Goal: Task Accomplishment & Management: Manage account settings

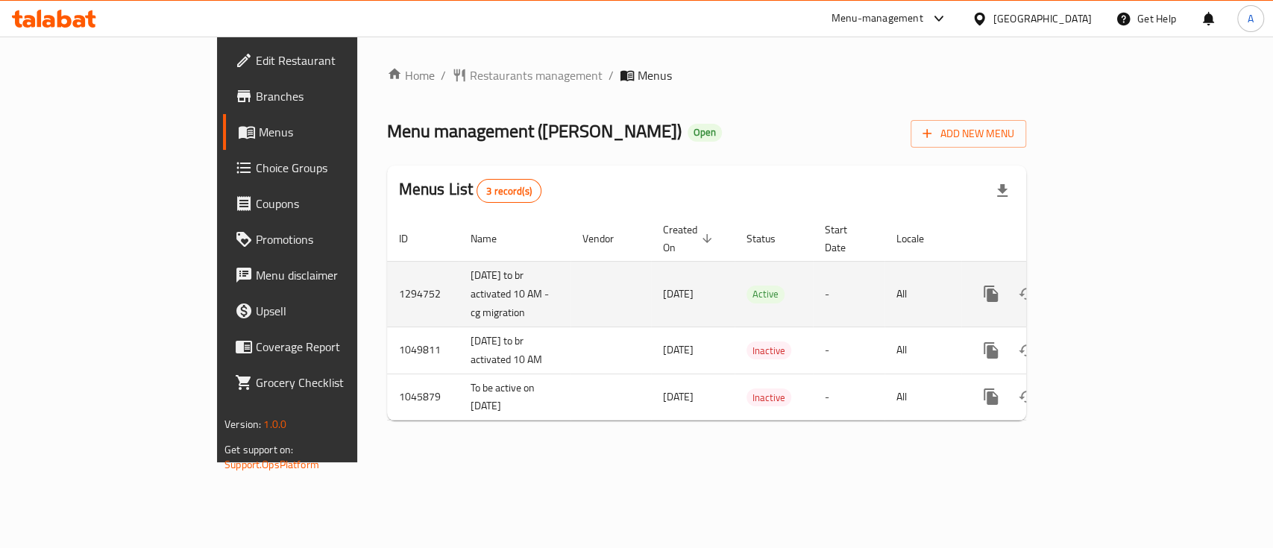
click at [1108, 285] on icon "enhanced table" at bounding box center [1099, 294] width 18 height 18
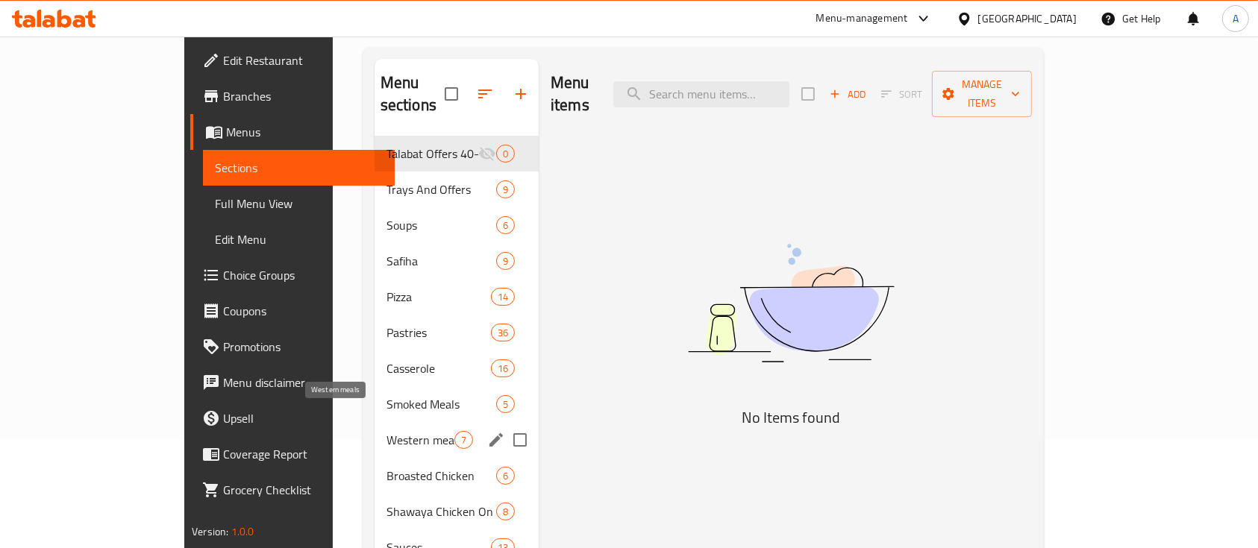
scroll to position [198, 0]
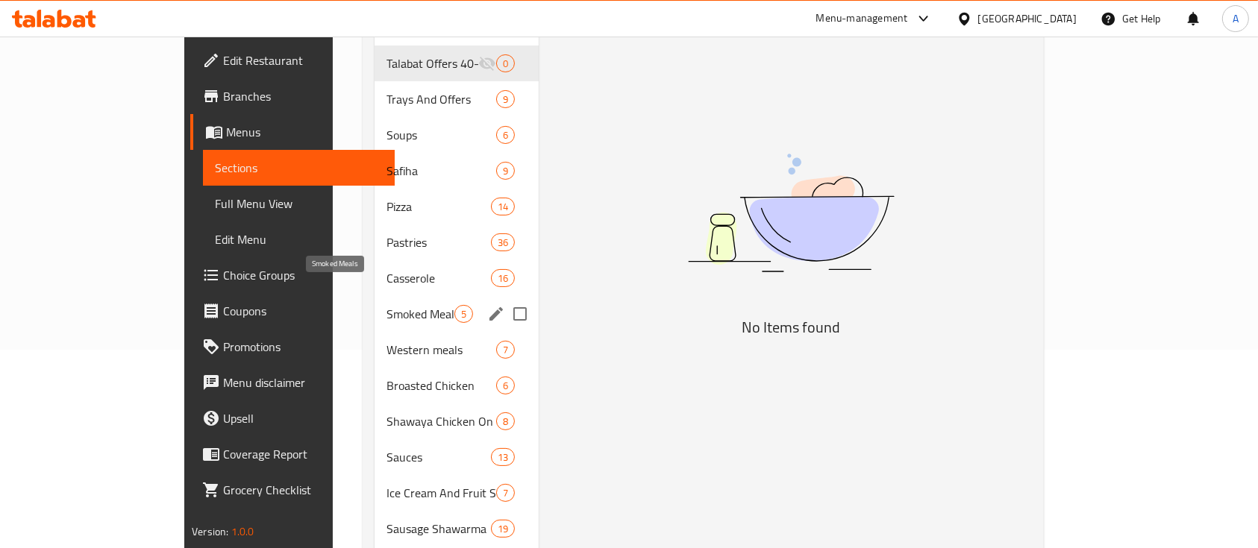
click at [374, 296] on div "Smoked Meals 5" at bounding box center [456, 314] width 164 height 36
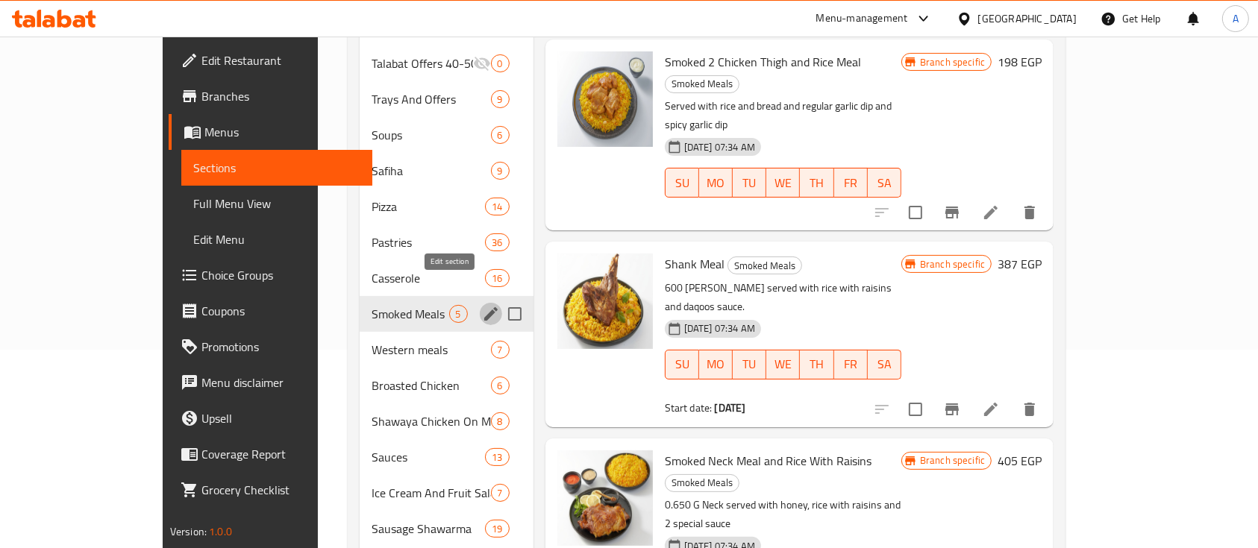
click at [482, 305] on icon "edit" at bounding box center [491, 314] width 18 height 18
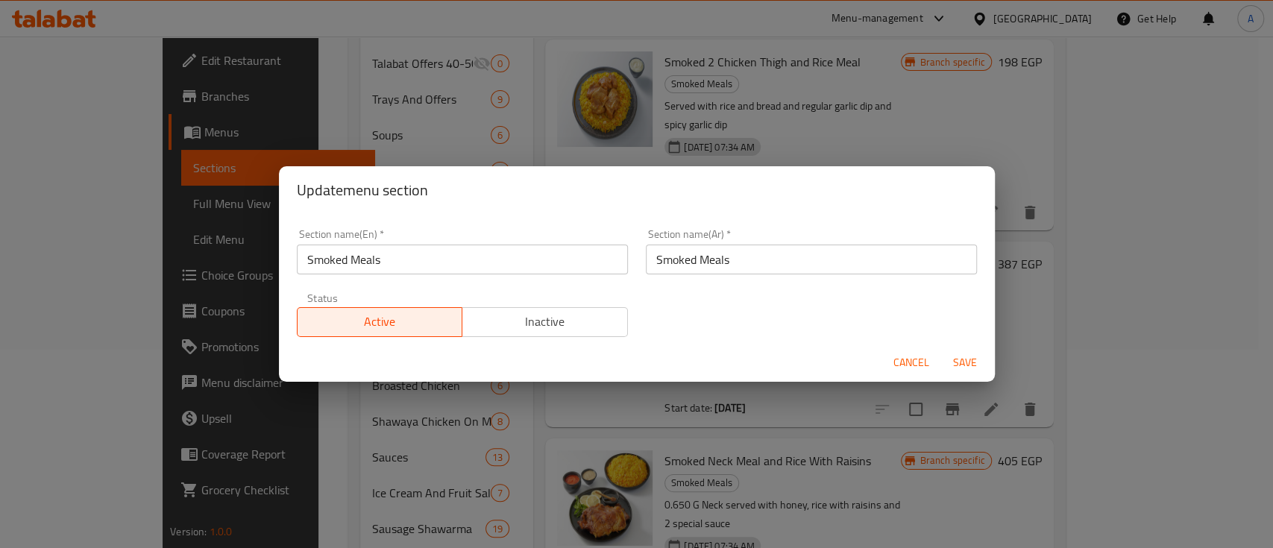
click at [700, 258] on input "Smoked Meals" at bounding box center [811, 260] width 331 height 30
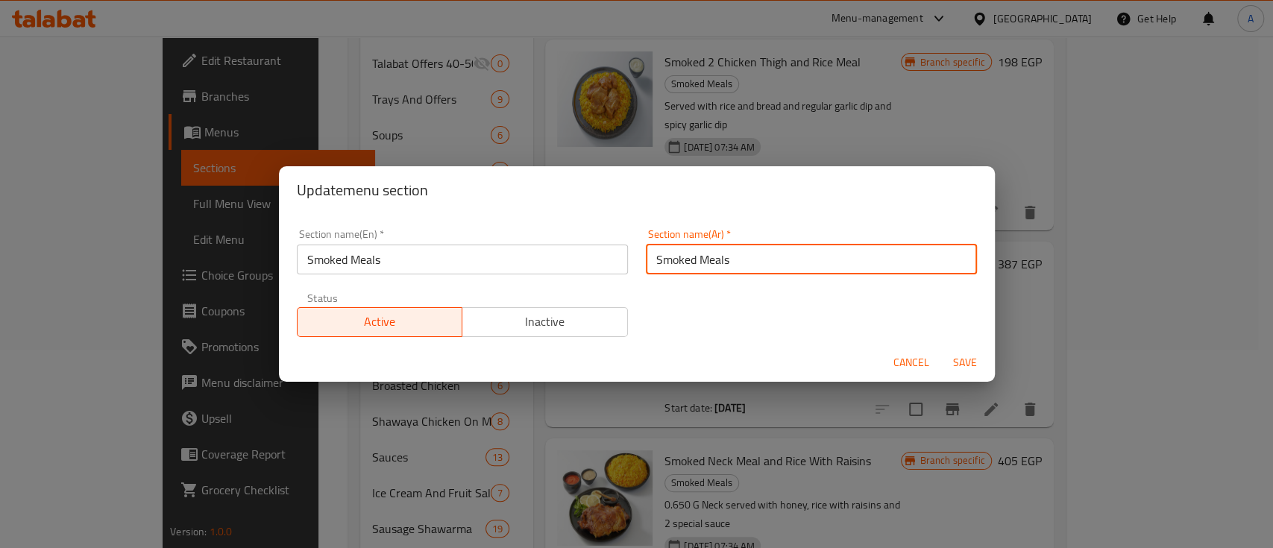
click at [700, 258] on input "Smoked Meals" at bounding box center [811, 260] width 331 height 30
type input "وجبات مدخنه"
click at [955, 364] on span "Save" at bounding box center [965, 363] width 36 height 19
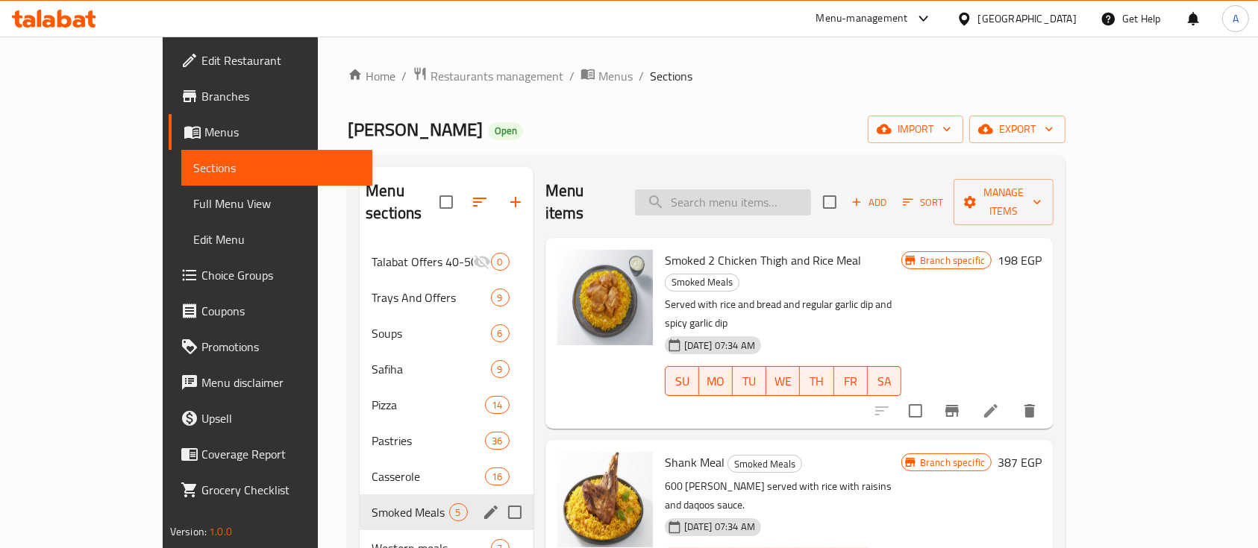
click at [769, 189] on input "search" at bounding box center [723, 202] width 176 height 26
paste input "سلطه خضراء كبير"
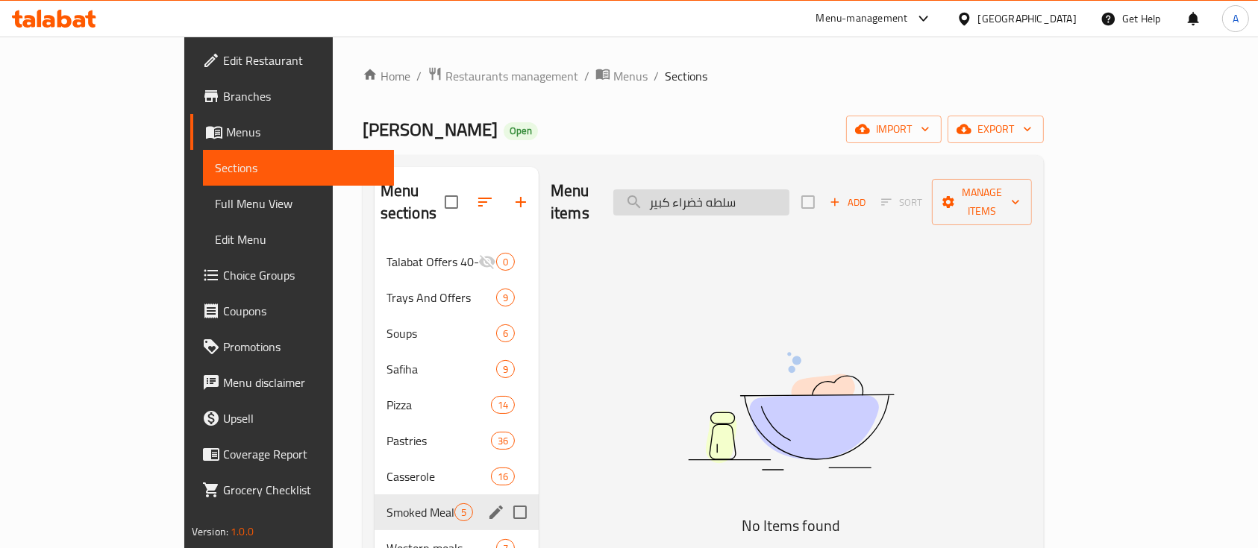
click at [727, 189] on input "سلطه خضراء كبير" at bounding box center [701, 202] width 176 height 26
type input "سلطه خضرا"
click at [789, 195] on input "سلطه خضرا" at bounding box center [701, 202] width 176 height 26
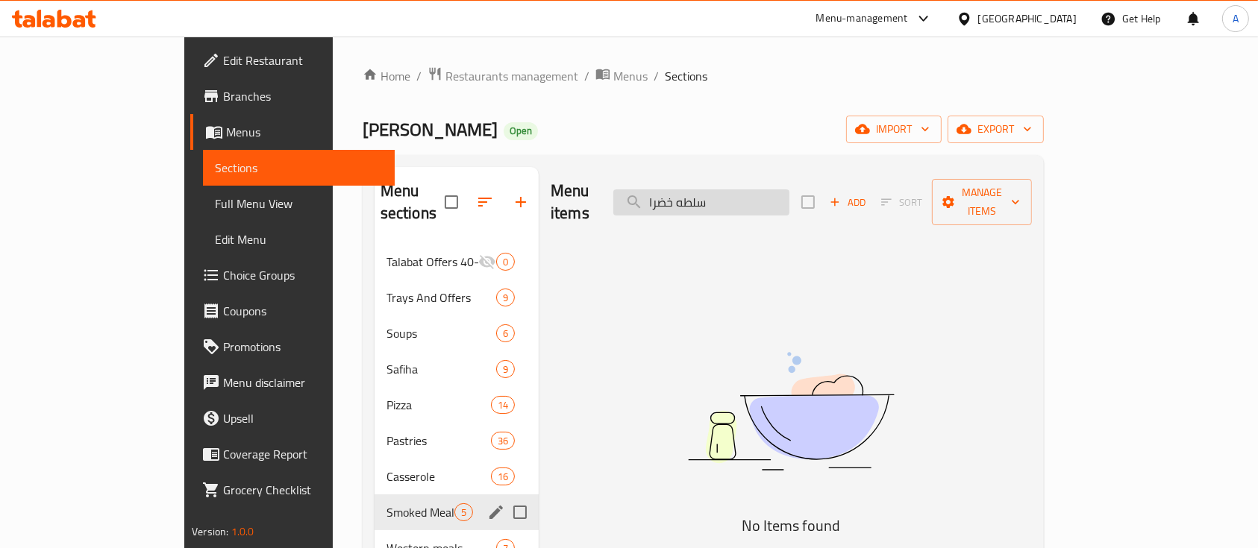
click at [789, 195] on input "سلطه خضرا" at bounding box center [701, 202] width 176 height 26
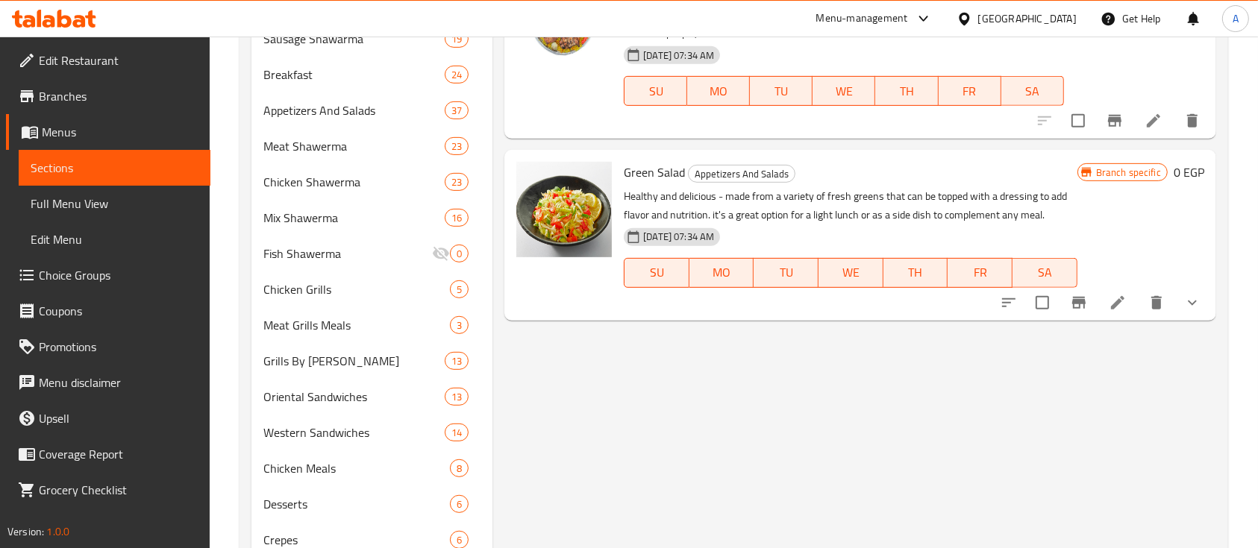
scroll to position [597, 0]
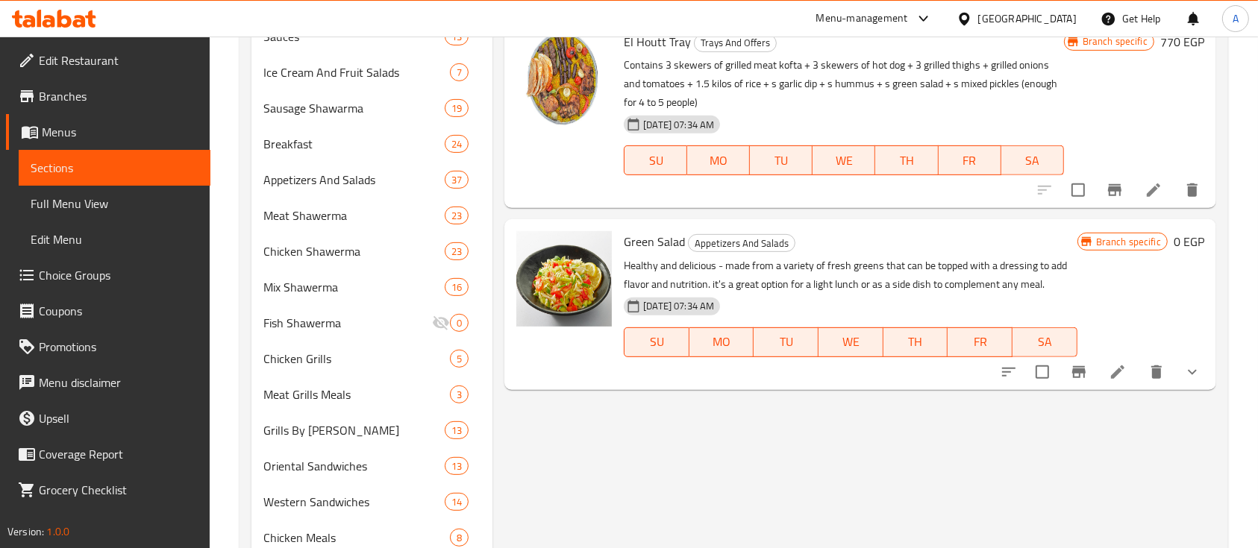
type input "Green Salad"
click at [1109, 379] on icon at bounding box center [1118, 372] width 18 height 18
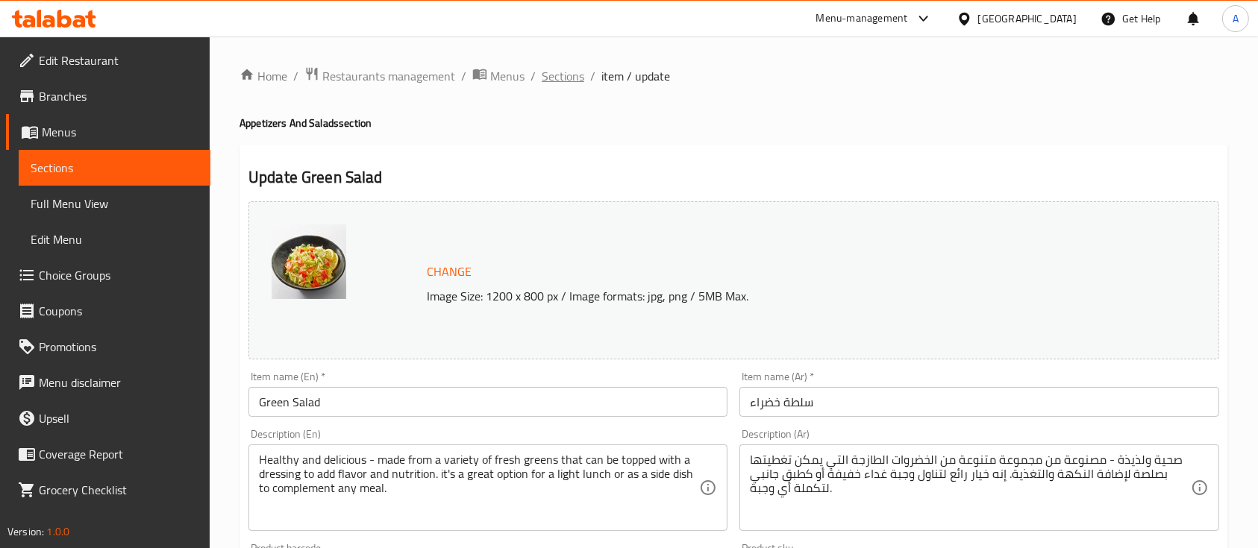
click at [556, 69] on span "Sections" at bounding box center [563, 76] width 43 height 18
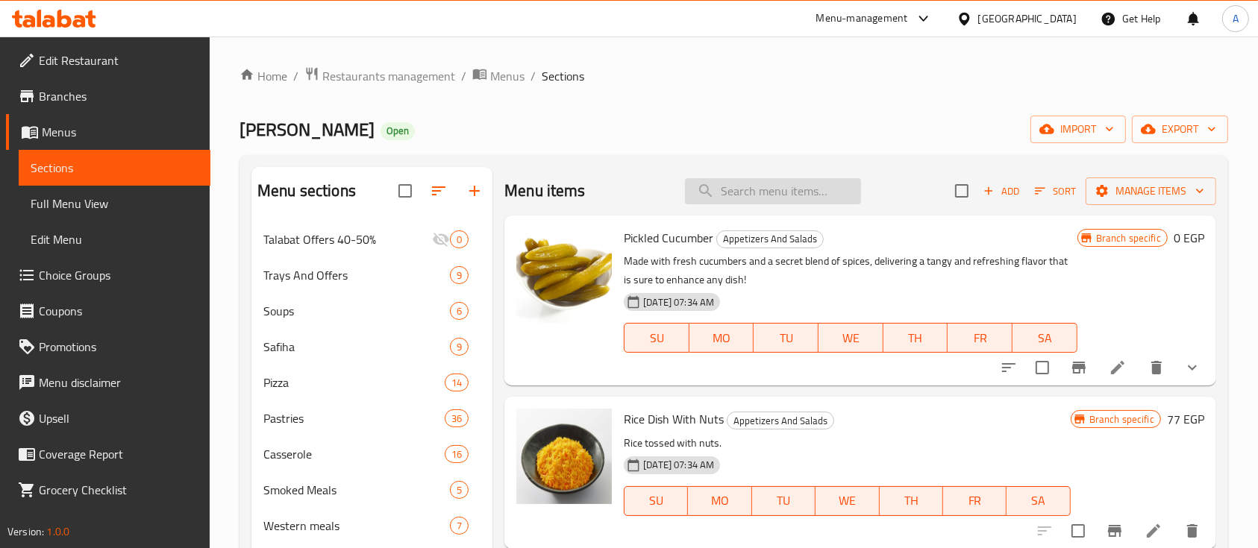
click at [799, 184] on input "search" at bounding box center [773, 191] width 176 height 26
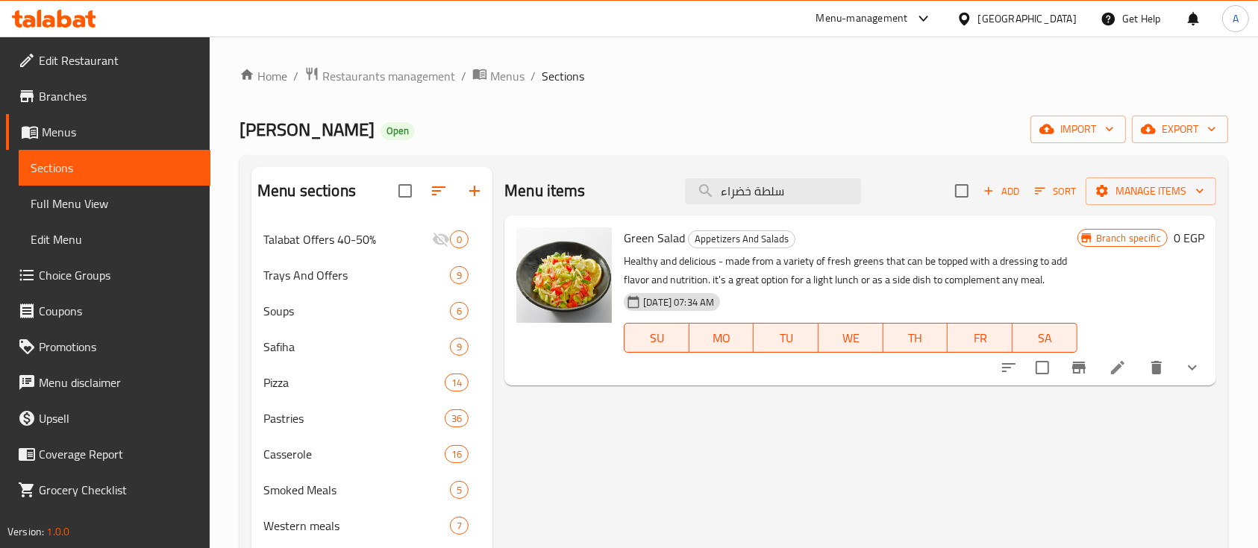
type input "سلطة خضراء"
click at [642, 242] on span "Green Salad" at bounding box center [654, 238] width 61 height 22
copy h6 "Green Salad"
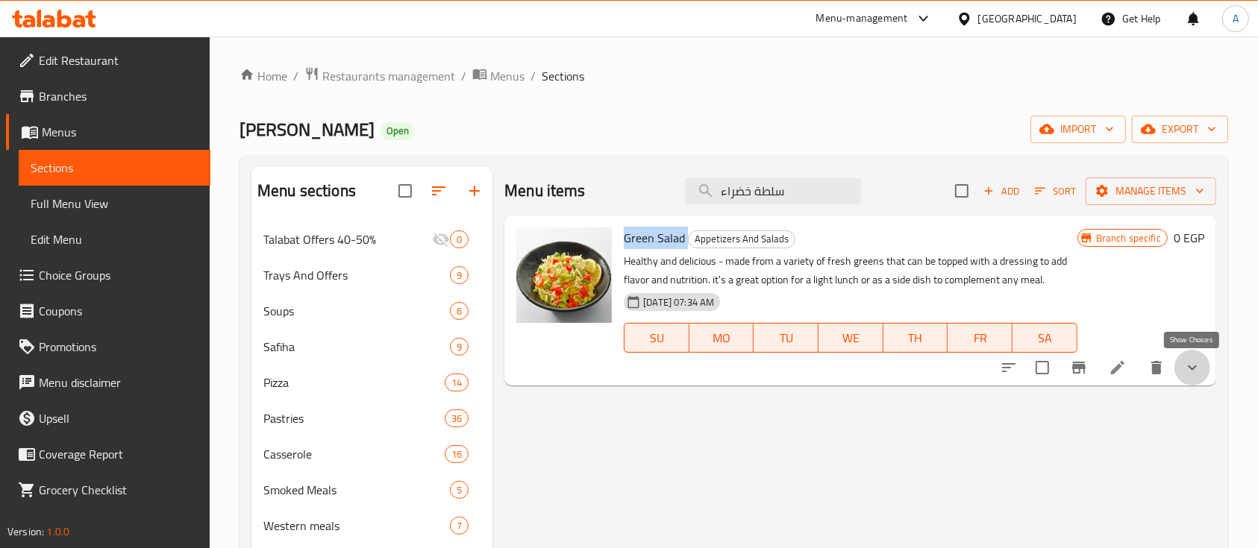
click at [1194, 370] on icon "show more" at bounding box center [1192, 368] width 18 height 18
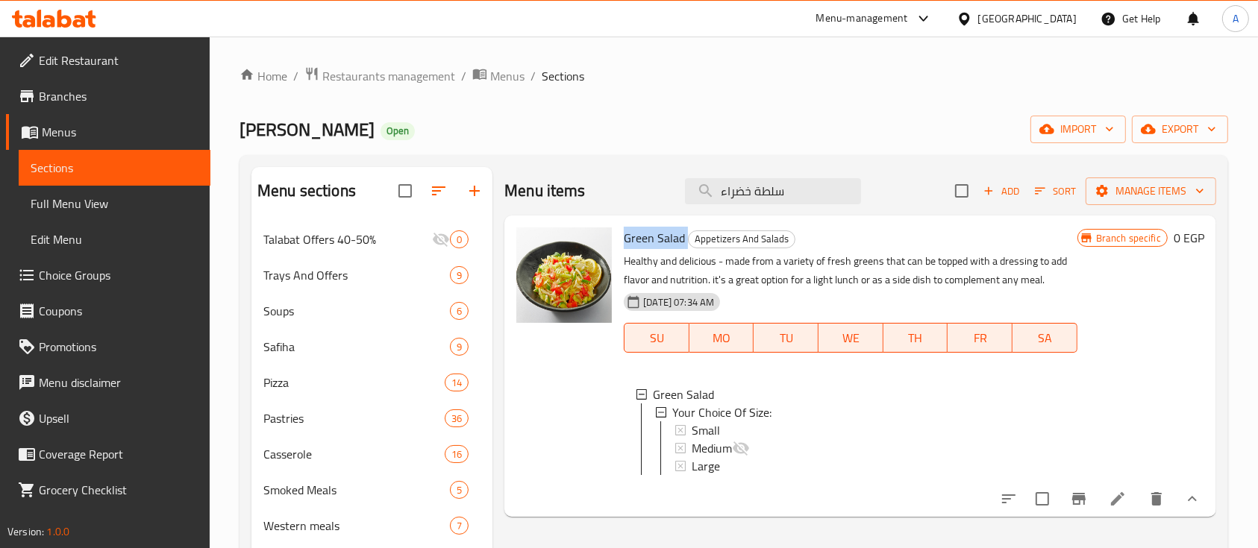
scroll to position [198, 0]
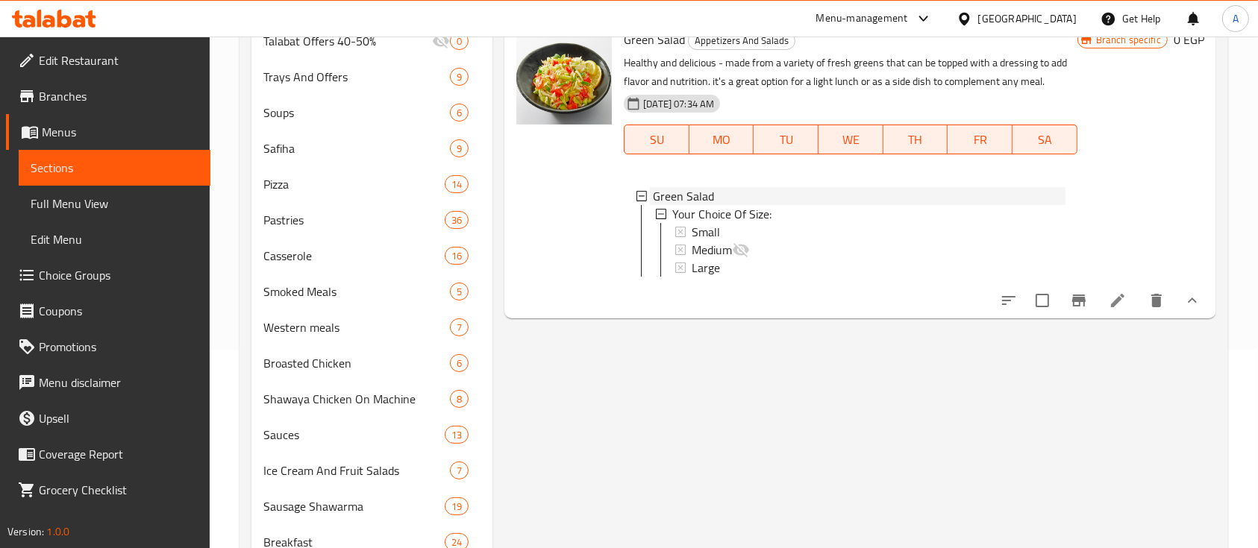
click at [671, 194] on span "Green Salad" at bounding box center [683, 196] width 61 height 18
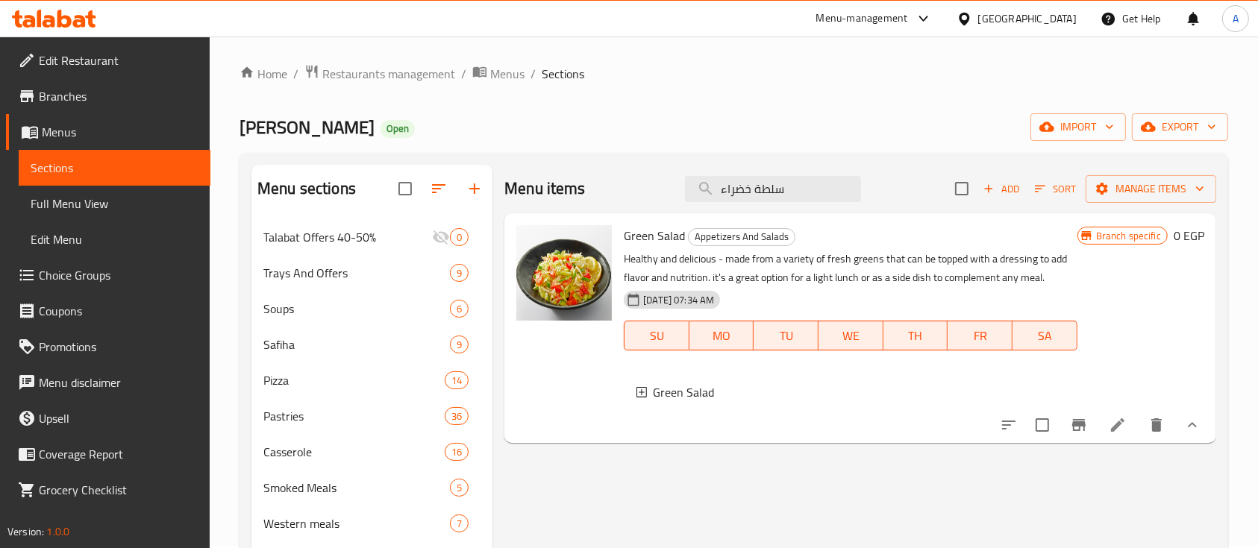
scroll to position [0, 0]
